Goal: Go to known website: Access a specific website the user already knows

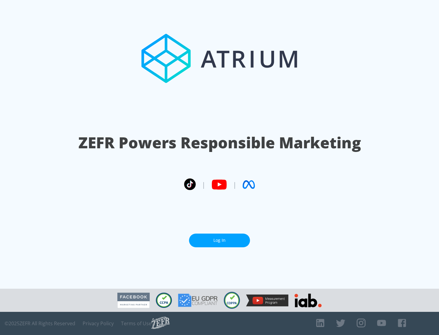
click at [220, 241] on link "Log In" at bounding box center [219, 241] width 61 height 14
